Goal: Transaction & Acquisition: Purchase product/service

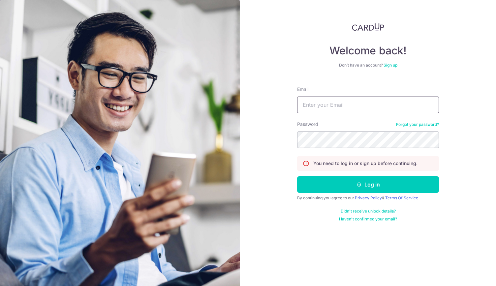
click at [312, 106] on input "Email" at bounding box center [368, 105] width 142 height 16
type input "PCLIM289@GMAIL.COM"
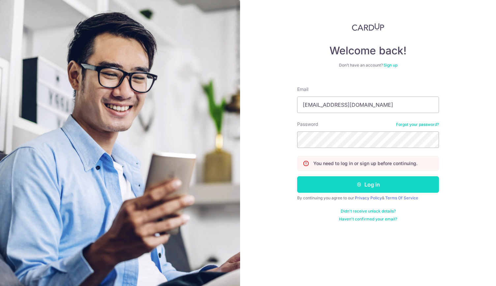
click at [372, 187] on button "Log in" at bounding box center [368, 185] width 142 height 16
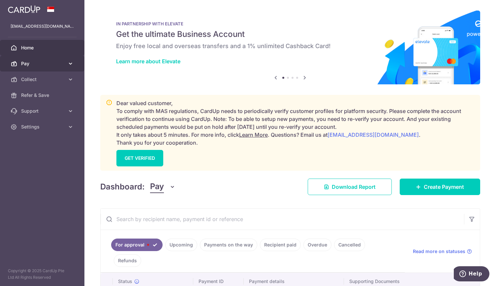
click at [48, 66] on span "Pay" at bounding box center [43, 63] width 44 height 7
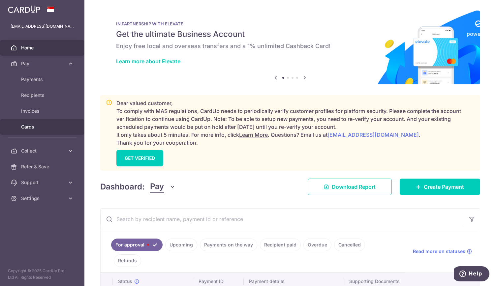
click at [39, 129] on span "Cards" at bounding box center [43, 127] width 44 height 7
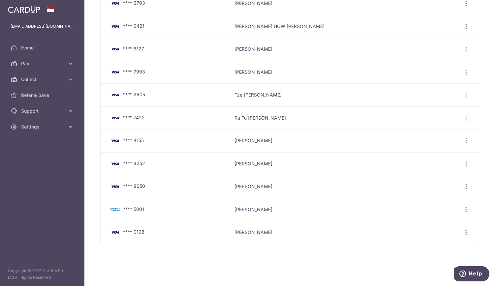
scroll to position [149, 0]
click at [34, 62] on span "Pay" at bounding box center [43, 63] width 44 height 7
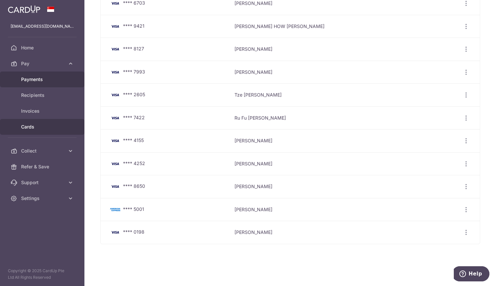
click at [37, 81] on span "Payments" at bounding box center [43, 79] width 44 height 7
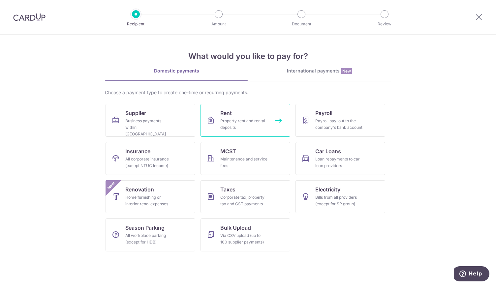
click at [241, 122] on div "Property rent and rental deposits" at bounding box center [244, 124] width 48 height 13
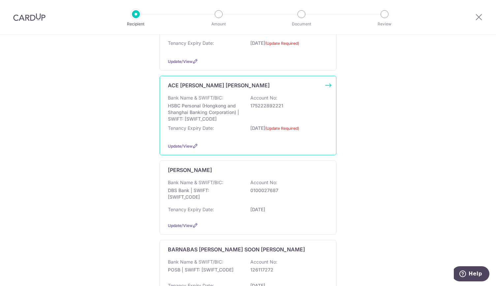
scroll to position [231, 0]
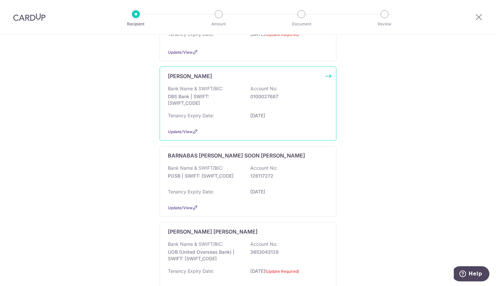
click at [243, 110] on div "Bank Name & SWIFT/BIC: DBS Bank | SWIFT: DBSSSGSGXXX Account No: 0100027687 Ten…" at bounding box center [248, 104] width 160 height 38
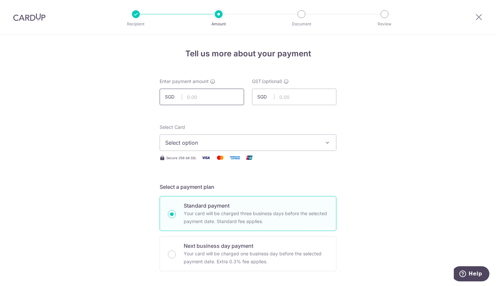
click at [210, 97] on input "text" at bounding box center [202, 97] width 84 height 16
type input "20,000.00"
click at [174, 142] on span "Select option" at bounding box center [242, 143] width 154 height 8
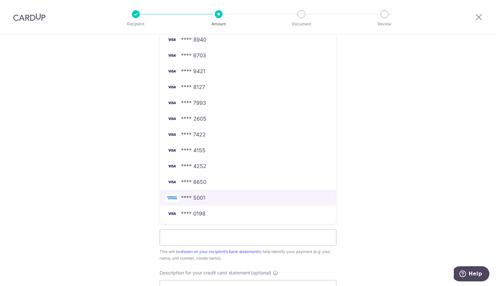
scroll to position [330, 0]
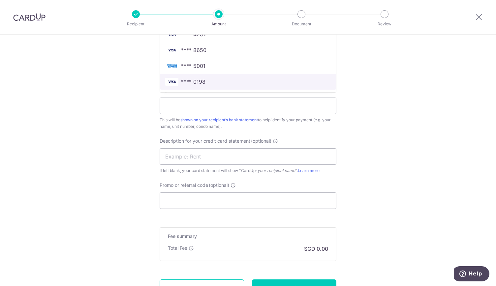
click at [199, 82] on span "**** 0198" at bounding box center [193, 82] width 24 height 8
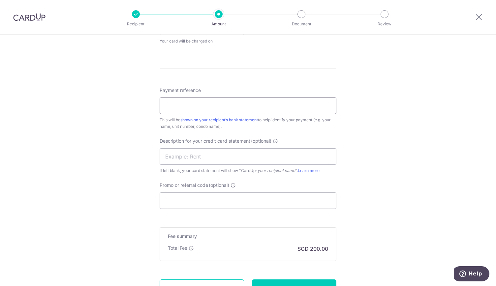
click at [182, 104] on input "Payment reference" at bounding box center [248, 106] width 177 height 16
type input "RENT"
click at [166, 157] on input "text" at bounding box center [248, 156] width 177 height 16
type input "RENT"
click at [87, 179] on div "Tell us more about your payment Enter payment amount SGD 20,000.00 20000.00 GST…" at bounding box center [248, 25] width 496 height 641
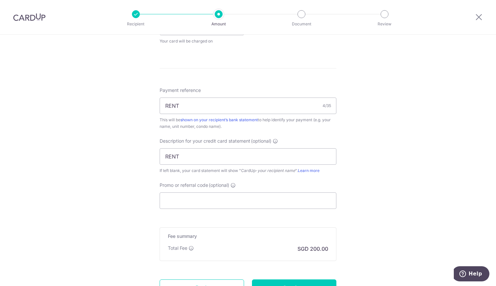
scroll to position [388, 0]
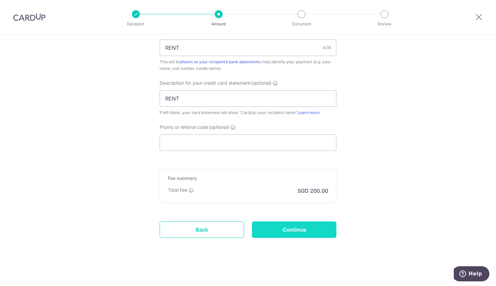
click at [299, 228] on input "Continue" at bounding box center [294, 230] width 84 height 16
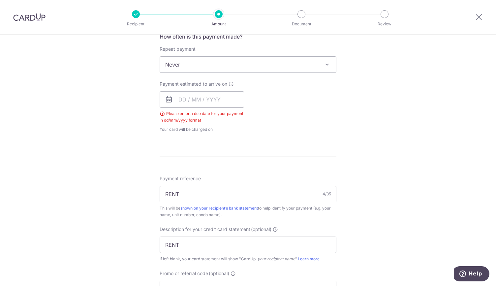
scroll to position [234, 0]
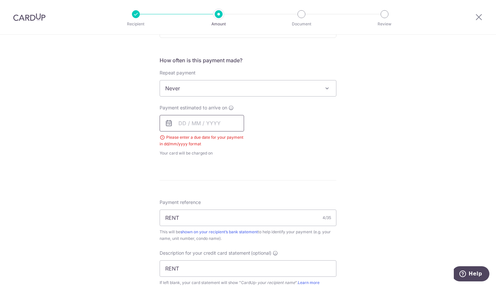
click at [215, 123] on input "text" at bounding box center [202, 123] width 84 height 16
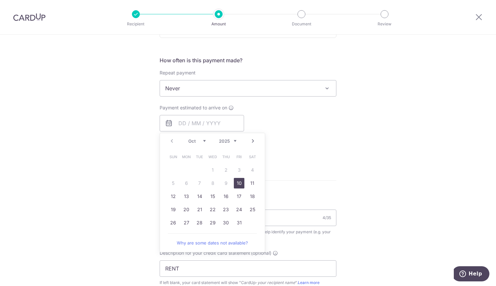
click at [239, 184] on link "10" at bounding box center [239, 183] width 11 height 11
type input "10/10/2025"
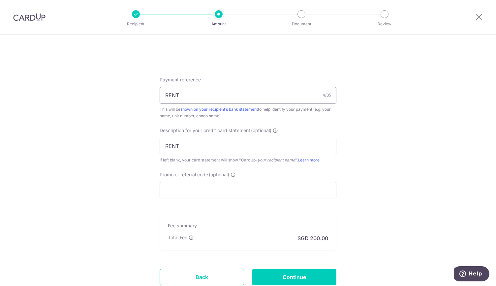
scroll to position [415, 0]
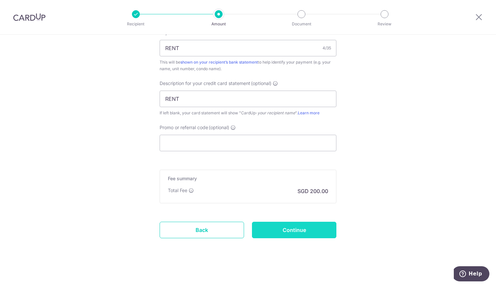
click at [280, 229] on input "Continue" at bounding box center [294, 230] width 84 height 16
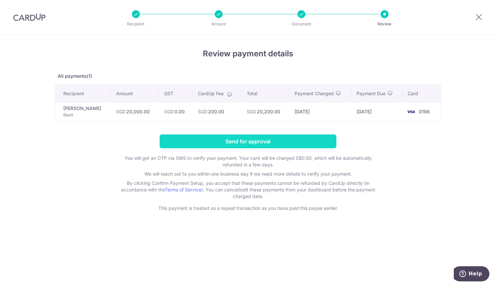
click at [258, 141] on input "Send for approval" at bounding box center [248, 142] width 177 height 14
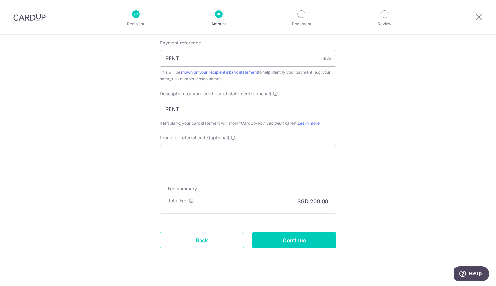
scroll to position [441, 0]
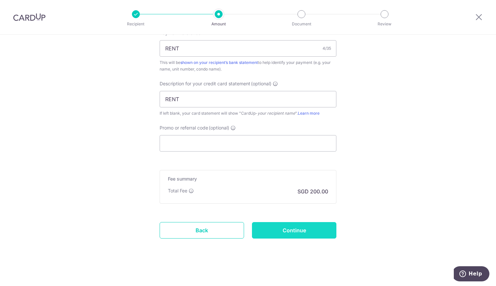
click at [304, 224] on input "Continue" at bounding box center [294, 230] width 84 height 16
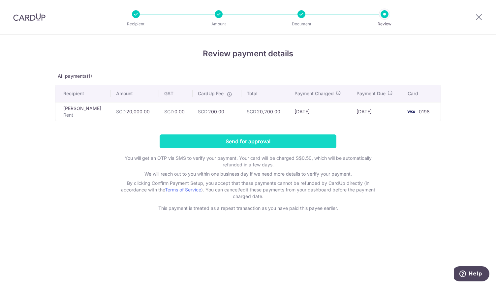
click at [238, 143] on input "Send for approval" at bounding box center [248, 142] width 177 height 14
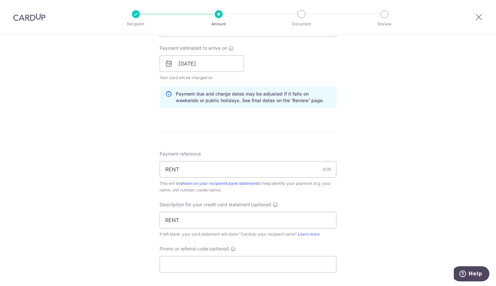
scroll to position [441, 0]
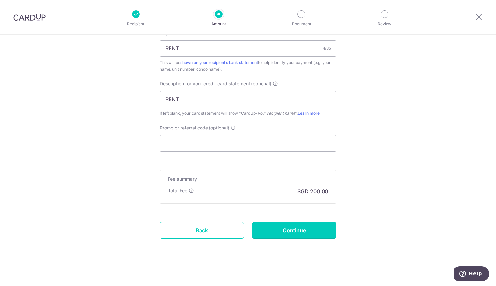
click at [284, 228] on input "Continue" at bounding box center [294, 230] width 84 height 16
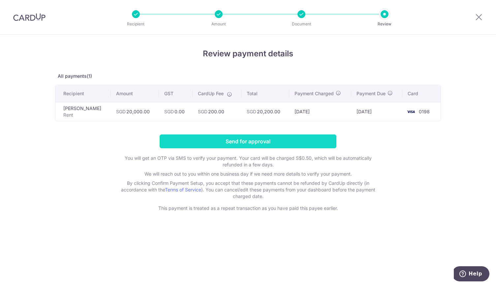
click at [243, 138] on input "Send for approval" at bounding box center [248, 142] width 177 height 14
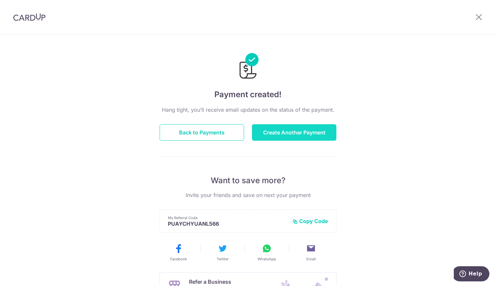
click at [278, 130] on button "Create Another Payment" at bounding box center [294, 132] width 84 height 16
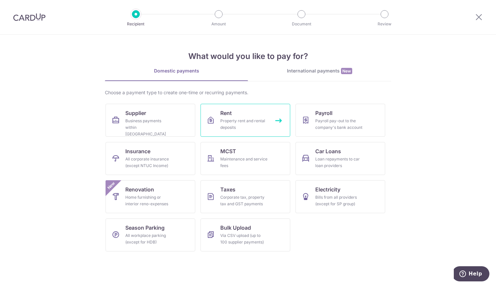
click at [233, 116] on link "Rent Property rent and rental deposits" at bounding box center [246, 120] width 90 height 33
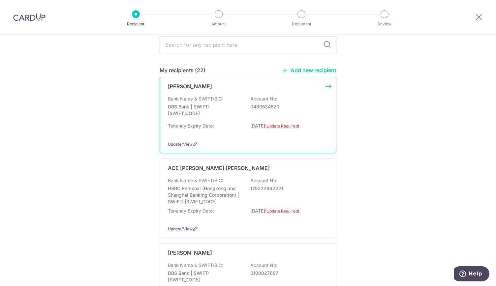
scroll to position [165, 0]
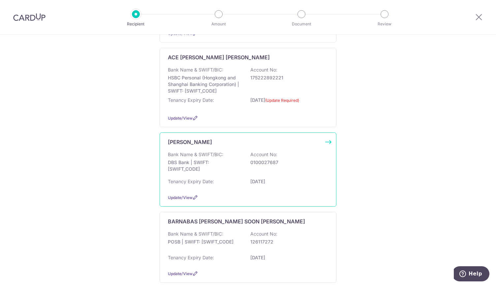
click at [199, 166] on p "DBS Bank | SWIFT: DBSSSGSGXXX" at bounding box center [205, 165] width 74 height 13
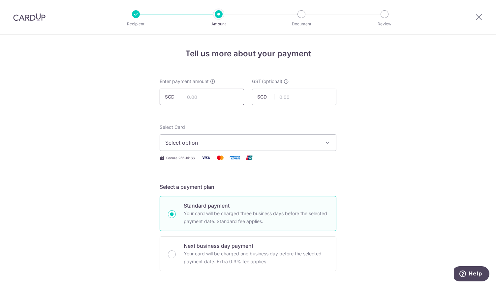
click at [196, 93] on input "text" at bounding box center [202, 97] width 84 height 16
type input "10,000.00"
click at [181, 142] on span "Select option" at bounding box center [242, 143] width 154 height 8
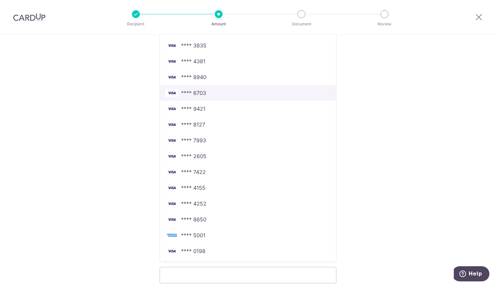
scroll to position [165, 0]
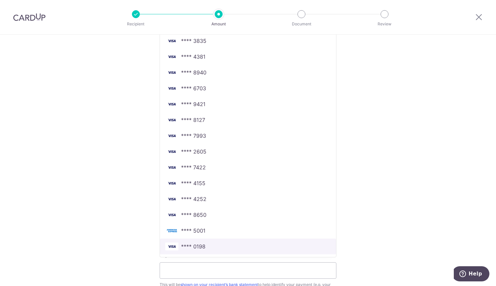
click at [207, 245] on span "**** 0198" at bounding box center [248, 247] width 166 height 8
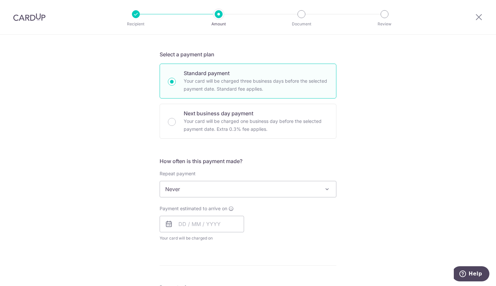
scroll to position [132, 0]
click at [206, 226] on input "text" at bounding box center [202, 225] width 84 height 16
click at [240, 281] on link "10" at bounding box center [239, 285] width 11 height 11
type input "[DATE]"
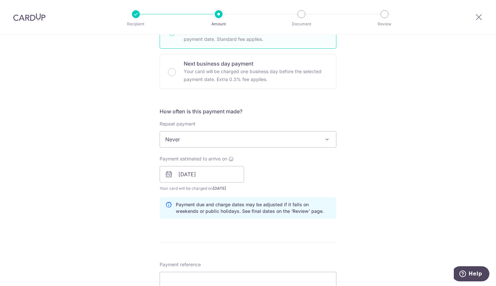
scroll to position [330, 0]
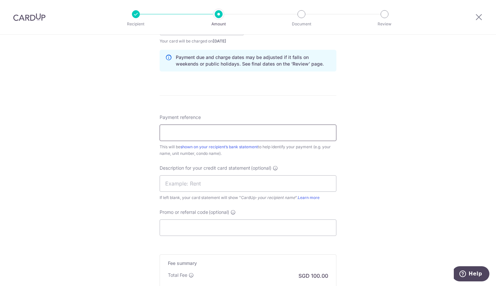
click at [189, 132] on input "Payment reference" at bounding box center [248, 133] width 177 height 16
type input "RENT"
click at [177, 184] on input "text" at bounding box center [248, 184] width 177 height 16
type input "RENT"
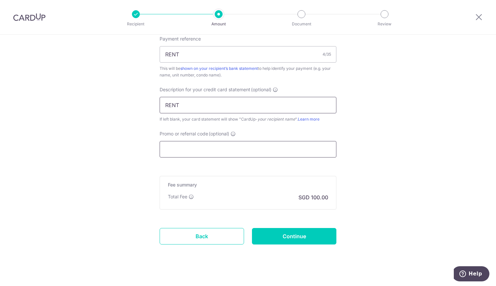
scroll to position [415, 0]
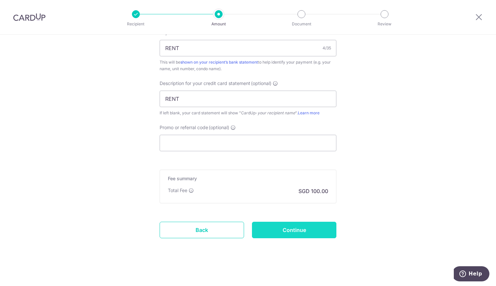
click at [288, 228] on input "Continue" at bounding box center [294, 230] width 84 height 16
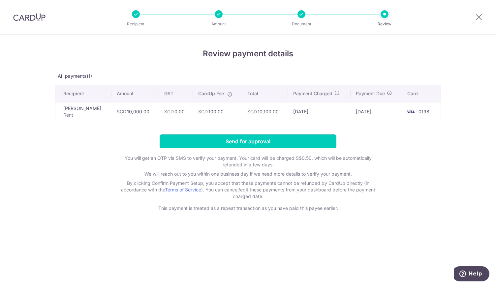
click at [257, 142] on input "Send for approval" at bounding box center [248, 142] width 177 height 14
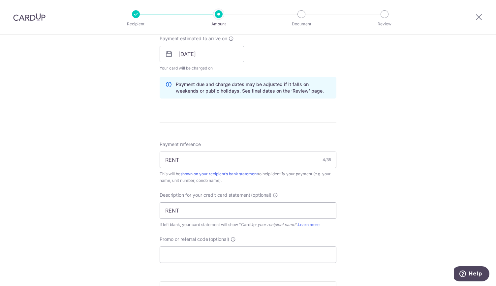
scroll to position [441, 0]
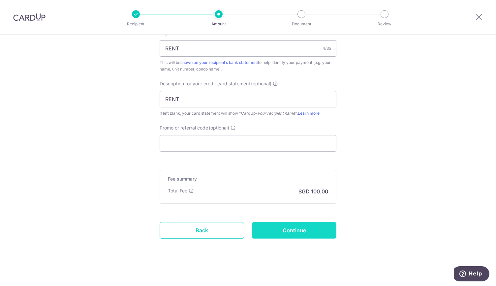
click at [297, 226] on input "Continue" at bounding box center [294, 230] width 84 height 16
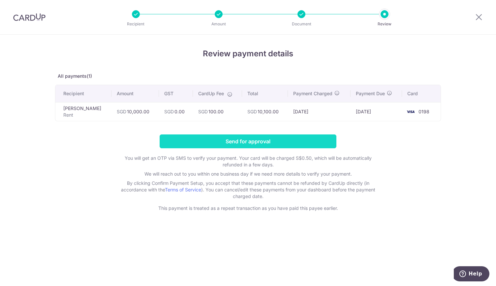
click at [249, 143] on input "Send for approval" at bounding box center [248, 142] width 177 height 14
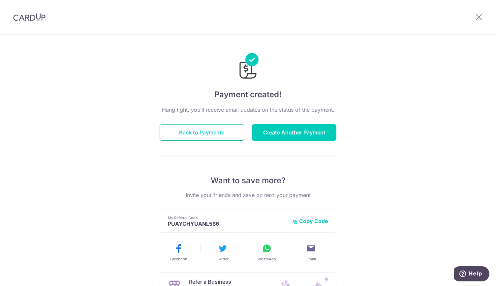
click at [189, 133] on button "Back to Payments" at bounding box center [202, 132] width 84 height 16
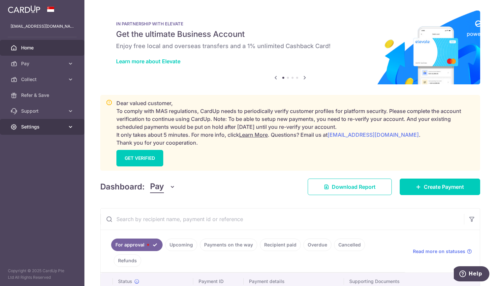
click at [35, 129] on span "Settings" at bounding box center [43, 127] width 44 height 7
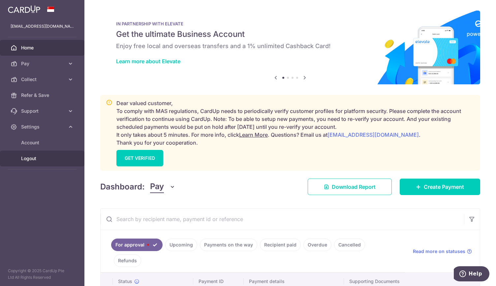
click at [40, 159] on span "Logout" at bounding box center [43, 158] width 44 height 7
